Goal: Check status: Check status

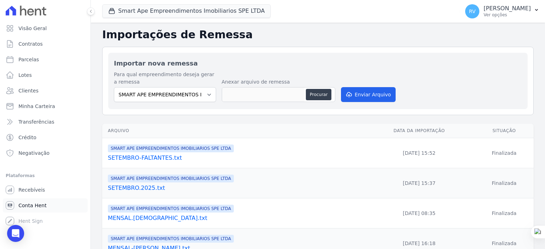
click at [53, 204] on link "Conta Hent" at bounding box center [45, 206] width 85 height 14
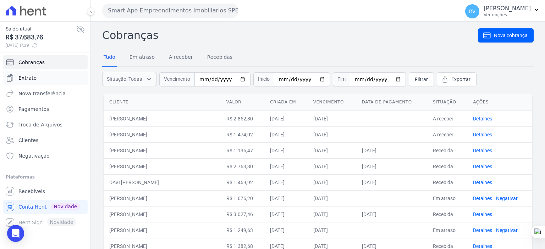
click at [49, 79] on link "Extrato" at bounding box center [45, 78] width 85 height 14
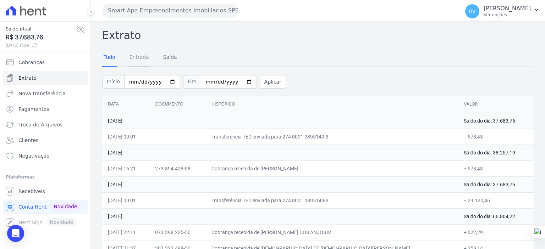
click at [145, 55] on link "Entrada" at bounding box center [139, 58] width 22 height 18
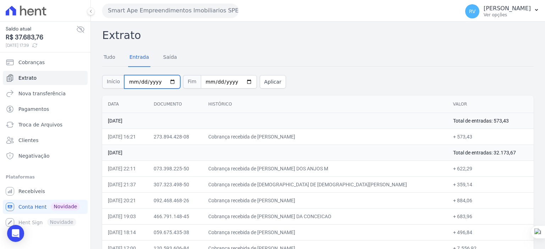
click at [167, 81] on input "[DATE]" at bounding box center [152, 81] width 56 height 13
type input "2025-08-26"
click at [240, 82] on input "[DATE]" at bounding box center [229, 81] width 56 height 13
type input "2025-08-26"
click at [265, 80] on button "Aplicar" at bounding box center [273, 81] width 26 height 13
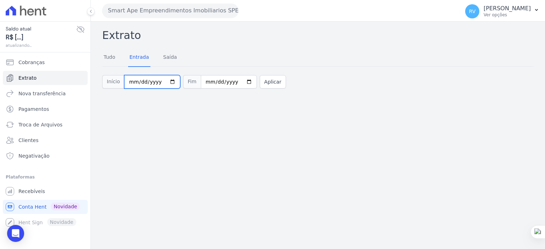
click at [167, 82] on input "2025-08-26" at bounding box center [152, 81] width 56 height 13
type input "[DATE]"
click at [237, 84] on input "2025-08-26" at bounding box center [229, 81] width 56 height 13
type input "[DATE]"
click at [267, 82] on button "Aplicar" at bounding box center [273, 81] width 26 height 13
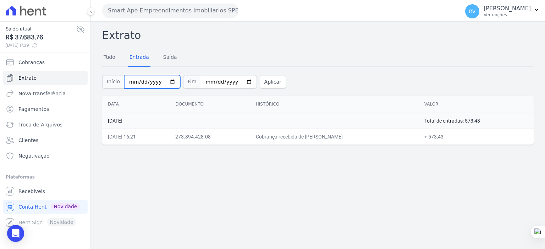
click at [168, 81] on input "[DATE]" at bounding box center [152, 81] width 56 height 13
type input "[DATE]"
click at [241, 79] on input "2025-08-27" at bounding box center [229, 81] width 56 height 13
type input "[DATE]"
click at [260, 81] on button "Aplicar" at bounding box center [273, 81] width 26 height 13
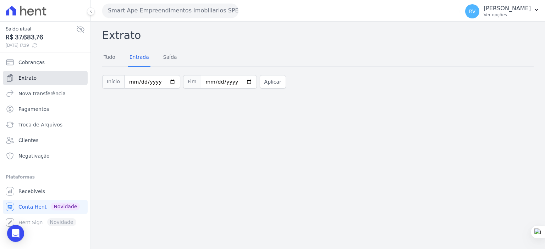
click at [40, 78] on link "Extrato" at bounding box center [45, 78] width 85 height 14
